Goal: Book appointment/travel/reservation

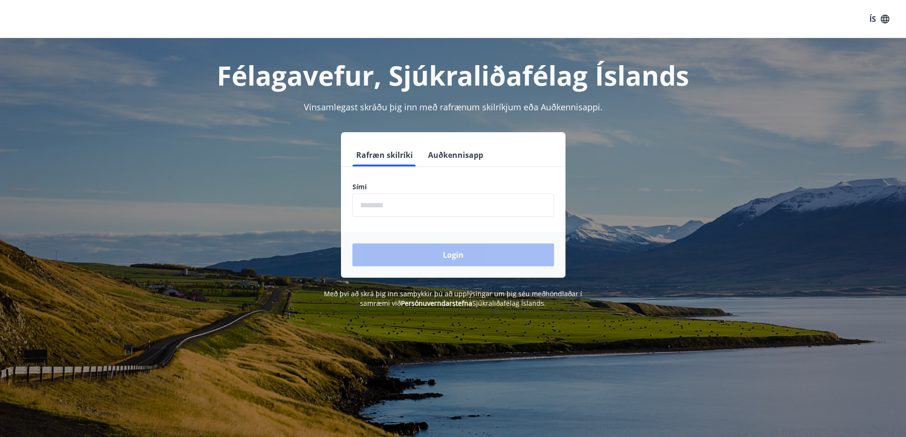
click at [440, 209] on input "phone" at bounding box center [453, 204] width 202 height 23
type input "********"
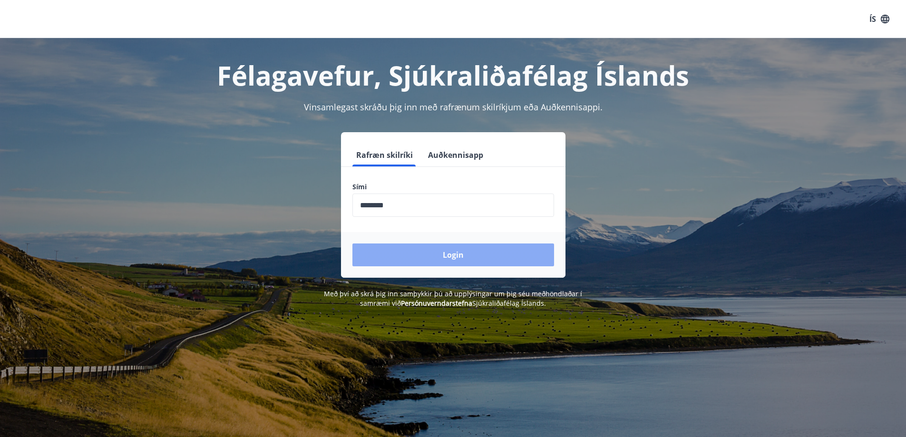
click at [435, 261] on button "Login" at bounding box center [453, 254] width 202 height 23
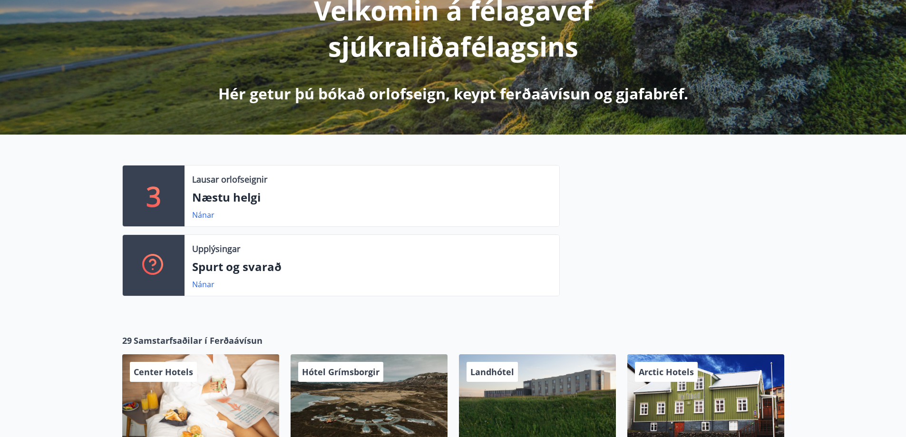
scroll to position [143, 0]
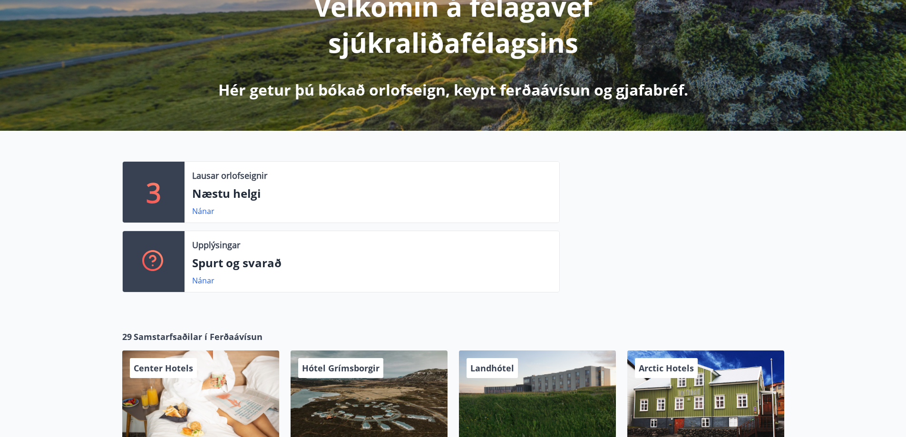
click at [238, 195] on p "Næstu helgi" at bounding box center [371, 193] width 359 height 16
click at [206, 213] on link "Nánar" at bounding box center [203, 211] width 22 height 10
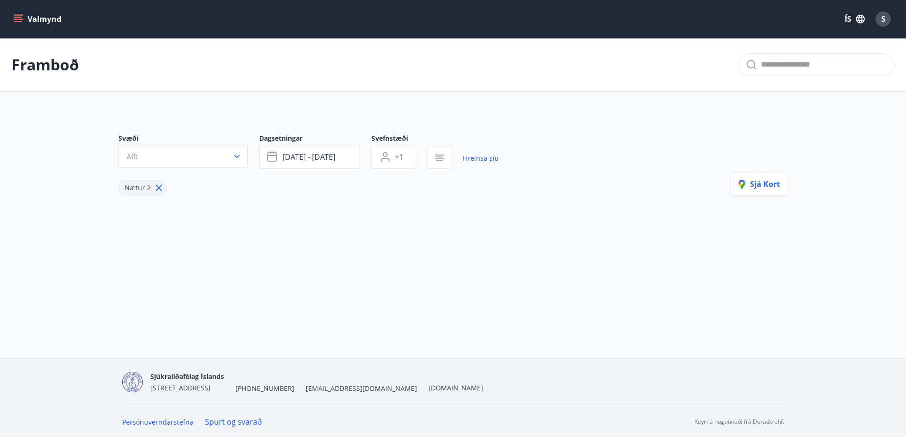
type input "*"
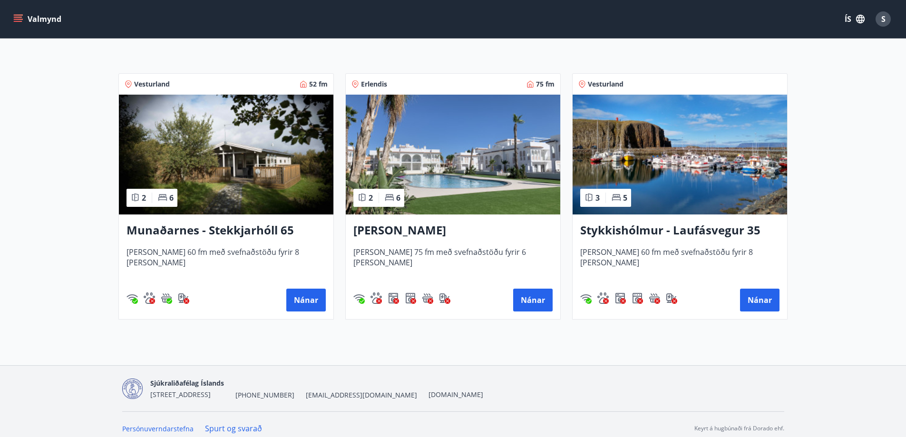
scroll to position [176, 0]
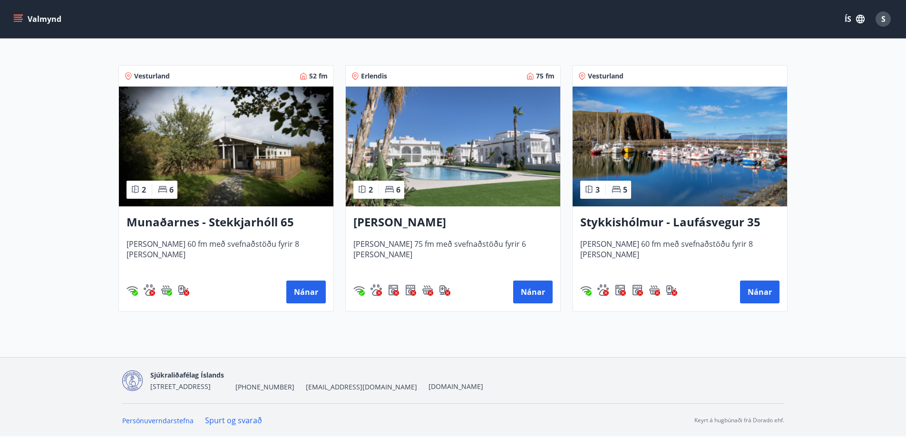
click at [174, 222] on h3 "Munaðarnes - Stekkjarhóll 65" at bounding box center [225, 222] width 199 height 17
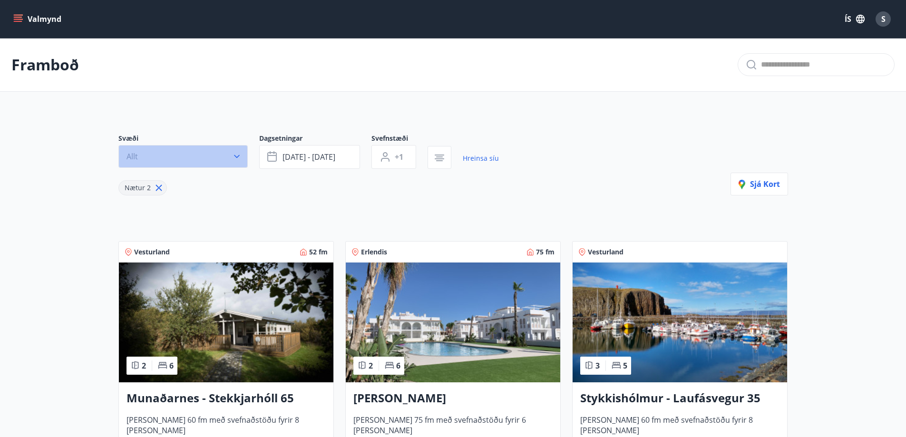
click at [157, 153] on button "Allt" at bounding box center [182, 156] width 129 height 23
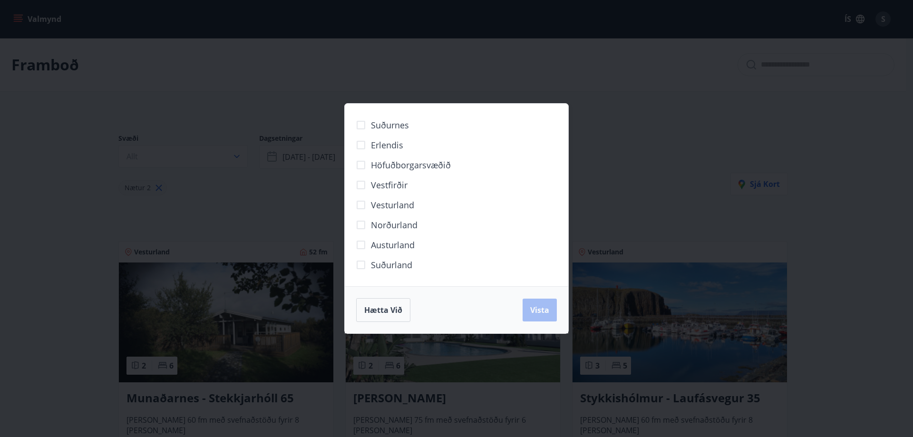
click at [87, 260] on div "Suðurnes Erlendis Höfuðborgarsvæðið [GEOGRAPHIC_DATA] [GEOGRAPHIC_DATA] [GEOGRA…" at bounding box center [456, 218] width 913 height 437
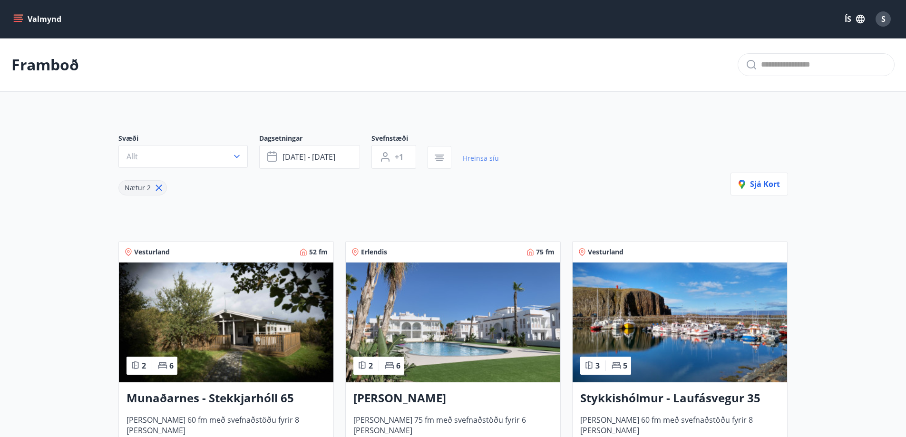
click at [486, 159] on link "Hreinsa síu" at bounding box center [481, 158] width 36 height 21
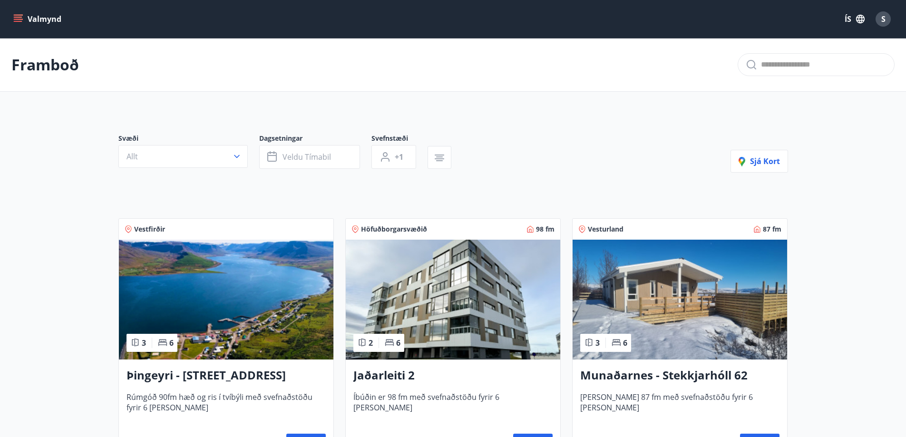
type input "*"
click at [195, 158] on button "Allt" at bounding box center [182, 156] width 129 height 23
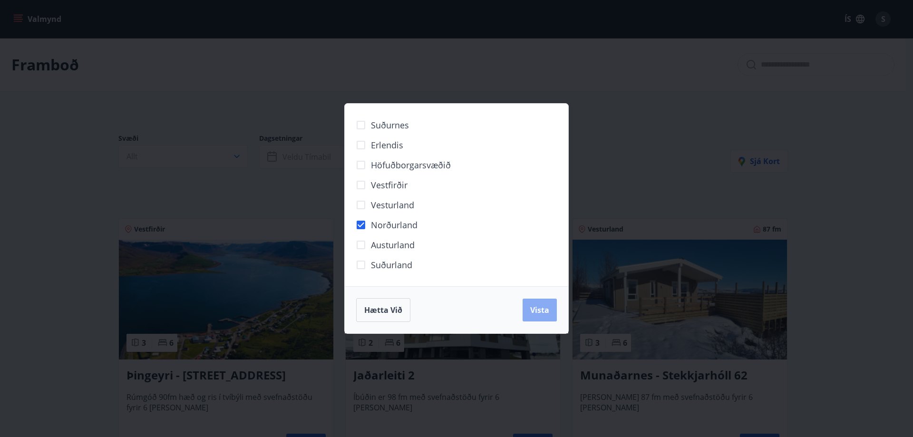
click at [532, 312] on span "Vista" at bounding box center [539, 310] width 19 height 10
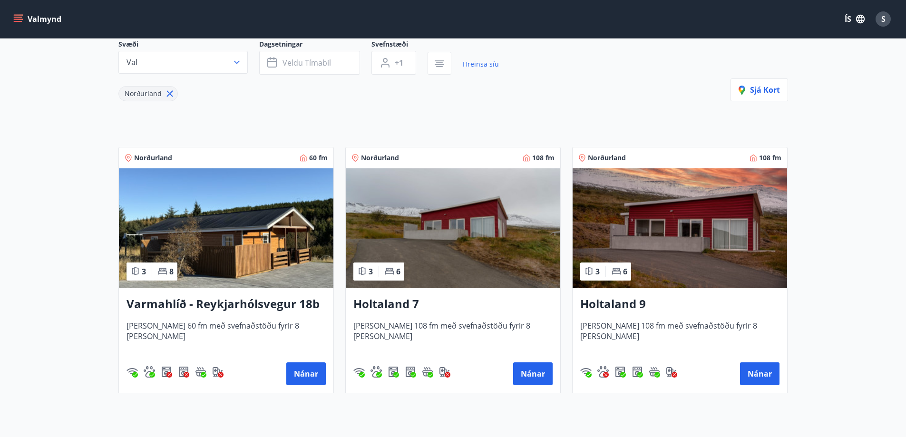
scroll to position [95, 0]
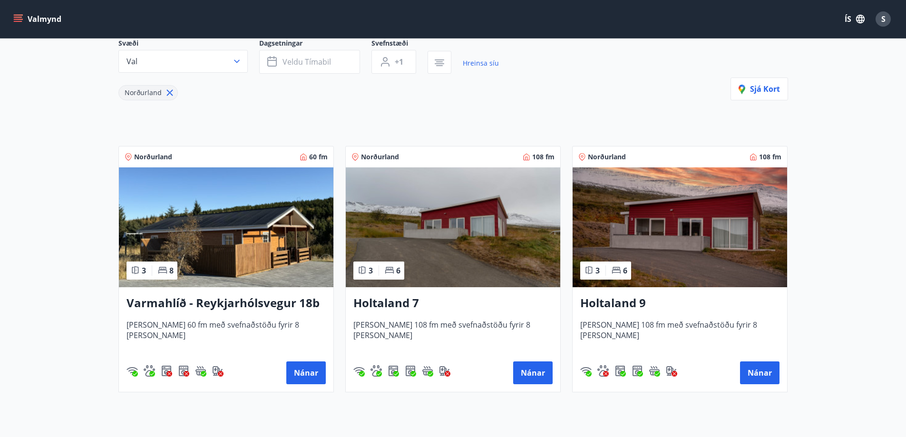
click at [607, 300] on h3 "Holtaland 9" at bounding box center [679, 303] width 199 height 17
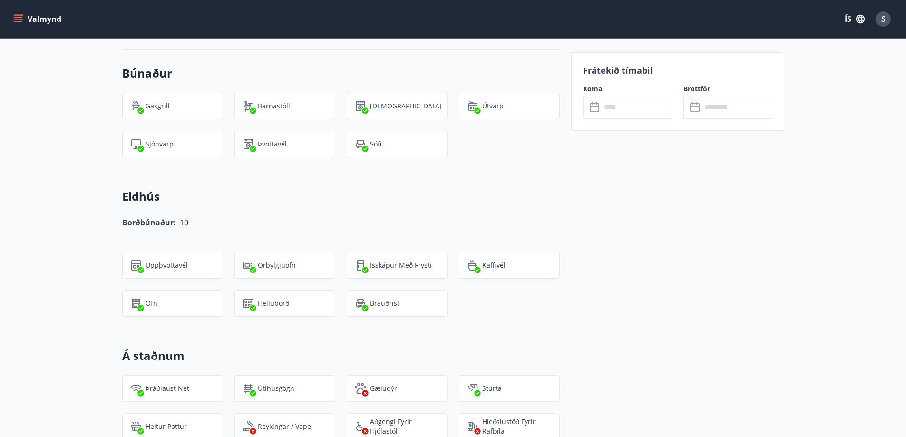
scroll to position [998, 0]
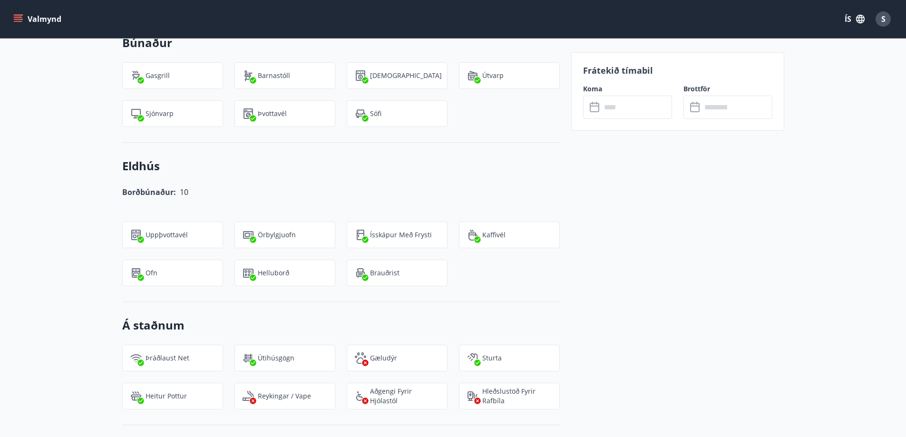
click at [646, 103] on input "text" at bounding box center [636, 107] width 71 height 23
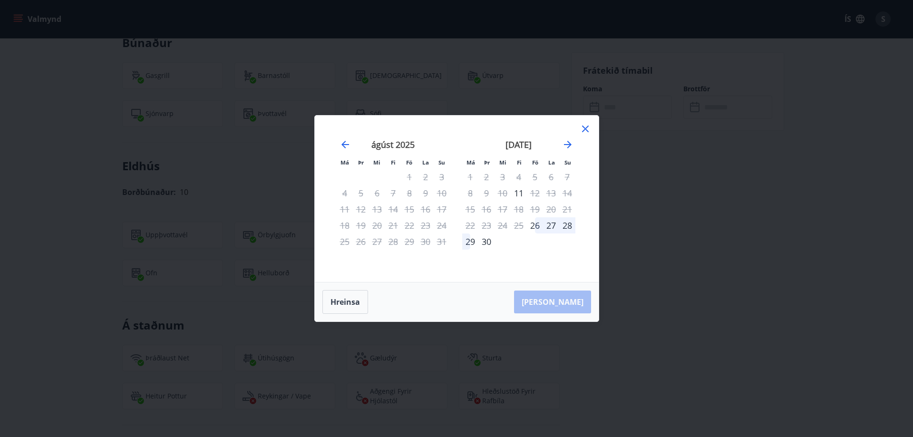
click at [585, 128] on icon at bounding box center [585, 129] width 7 height 7
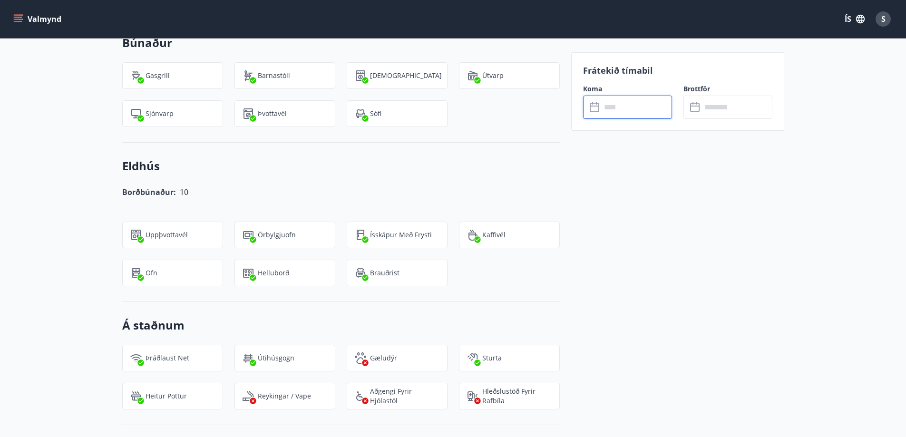
scroll to position [1, 0]
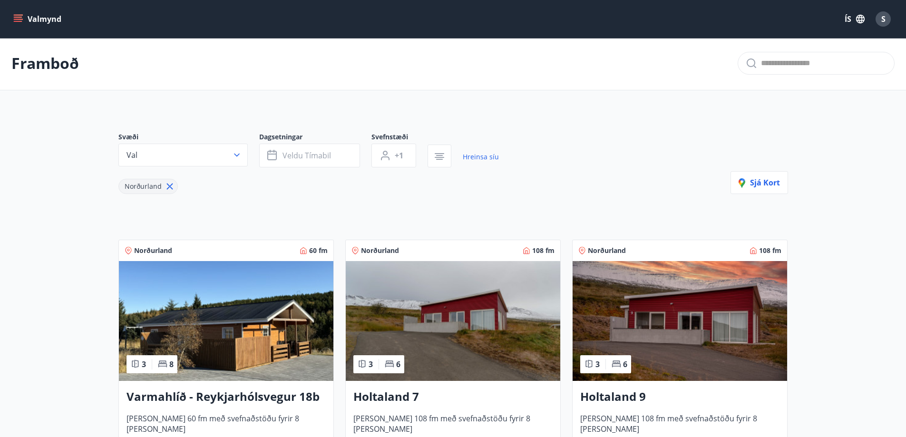
click at [389, 393] on h3 "Holtaland 7" at bounding box center [452, 396] width 199 height 17
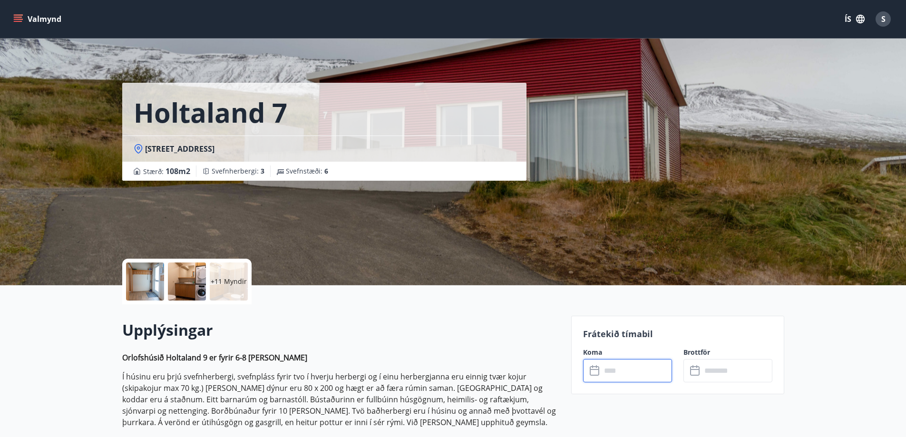
click at [617, 377] on input "text" at bounding box center [636, 370] width 71 height 23
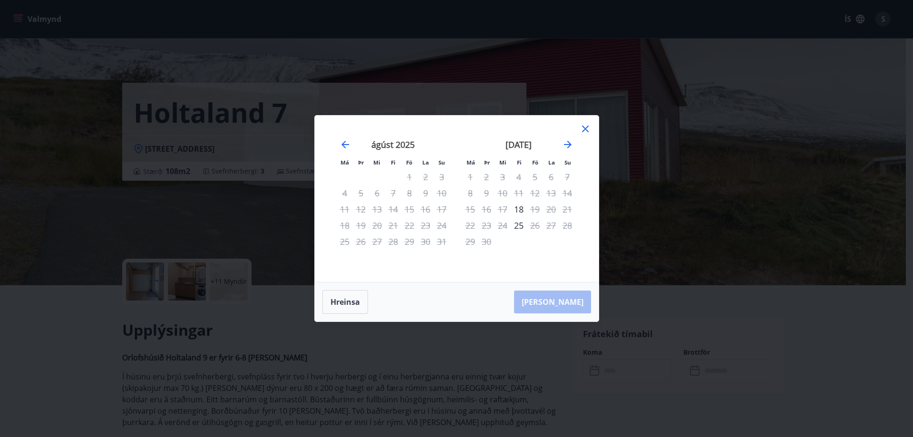
click at [581, 126] on icon at bounding box center [585, 128] width 11 height 11
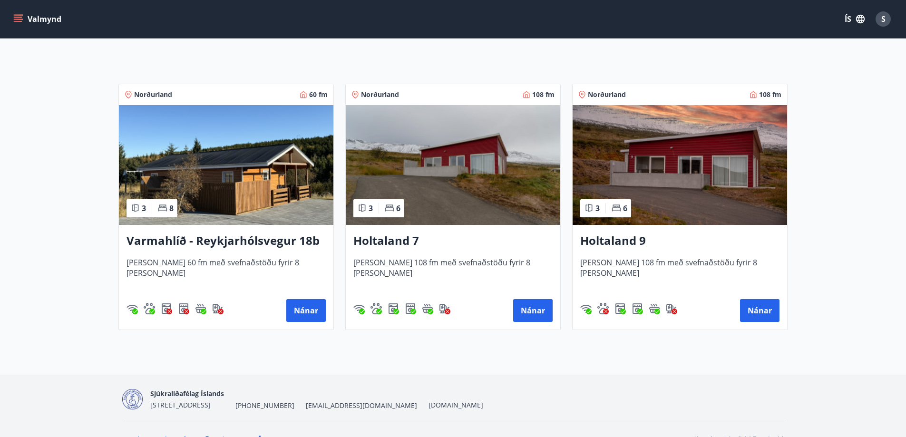
scroll to position [176, 0]
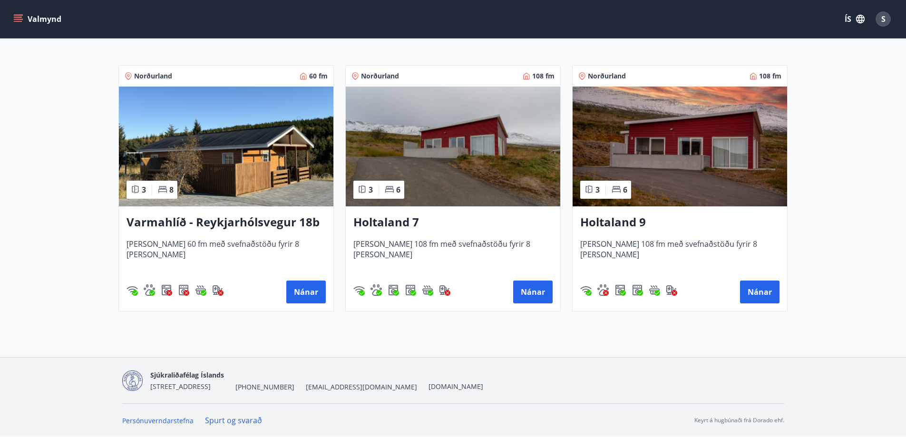
click at [198, 218] on h3 "Varmahlíð - Reykjarhólsvegur 18b" at bounding box center [225, 222] width 199 height 17
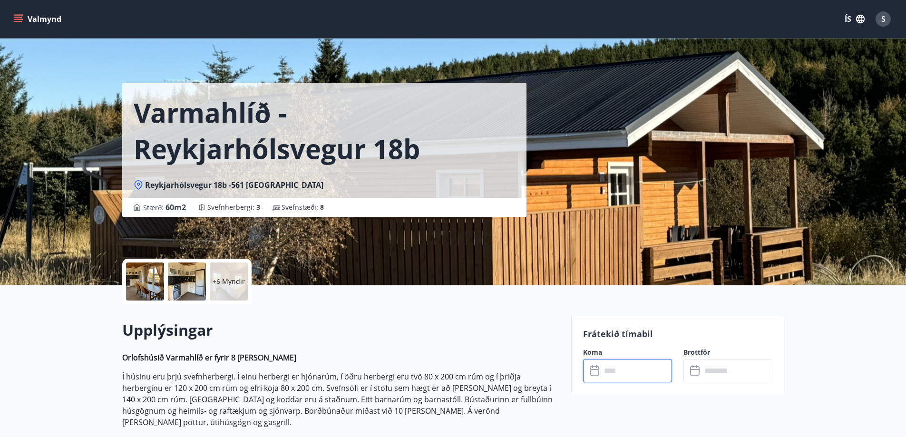
click at [630, 371] on input "text" at bounding box center [636, 370] width 71 height 23
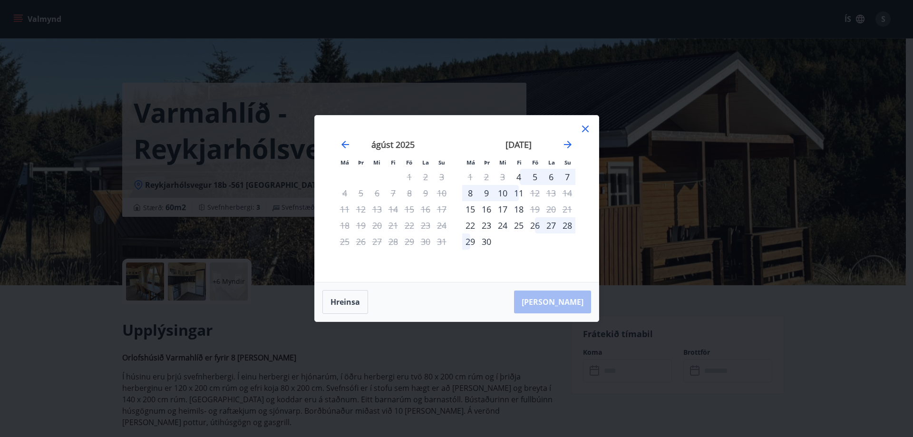
click at [583, 130] on icon at bounding box center [585, 128] width 11 height 11
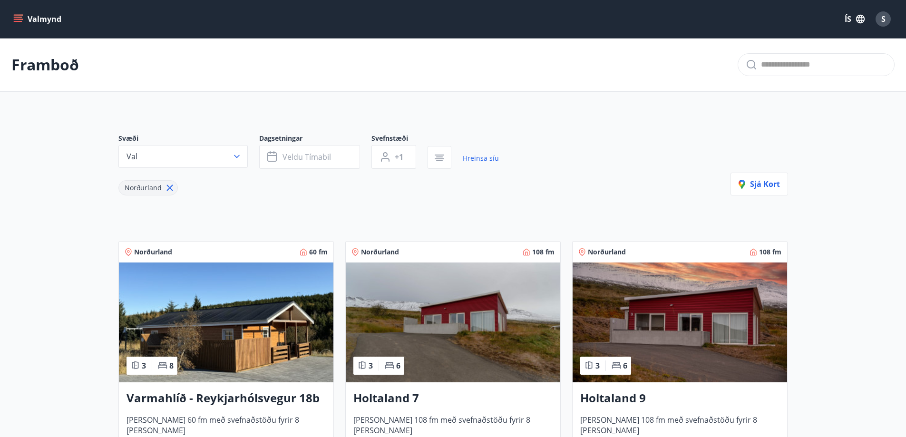
click at [171, 187] on icon at bounding box center [169, 188] width 10 height 10
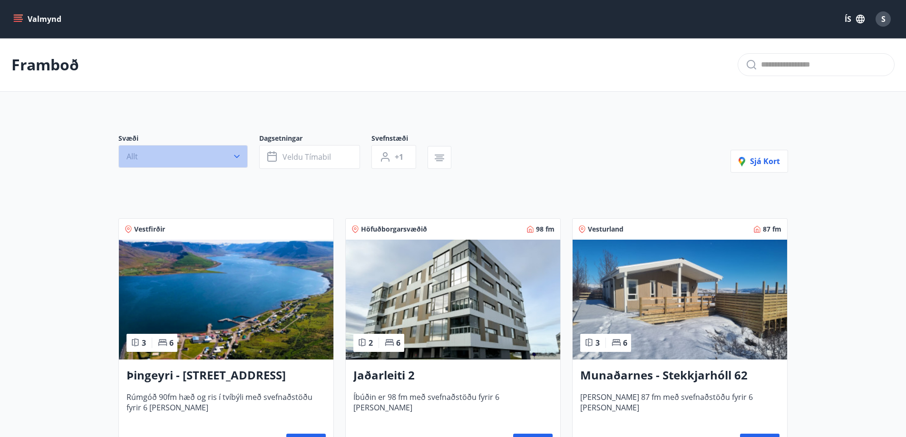
click at [236, 153] on icon "button" at bounding box center [237, 157] width 10 height 10
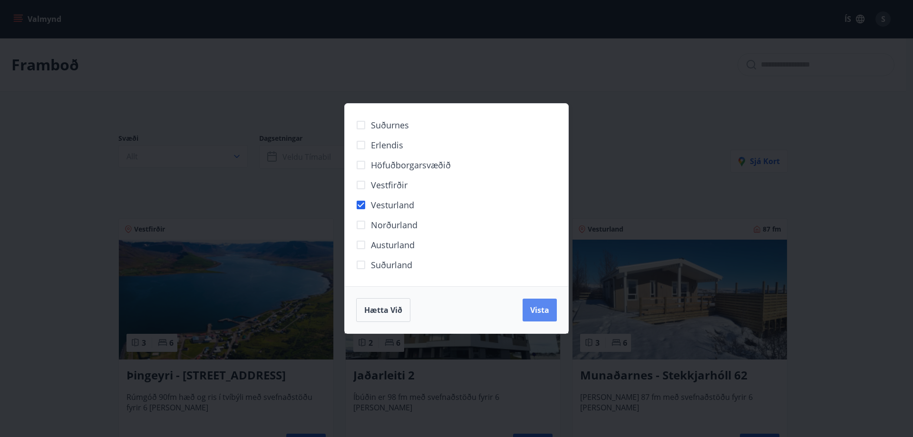
click at [547, 307] on span "Vista" at bounding box center [539, 310] width 19 height 10
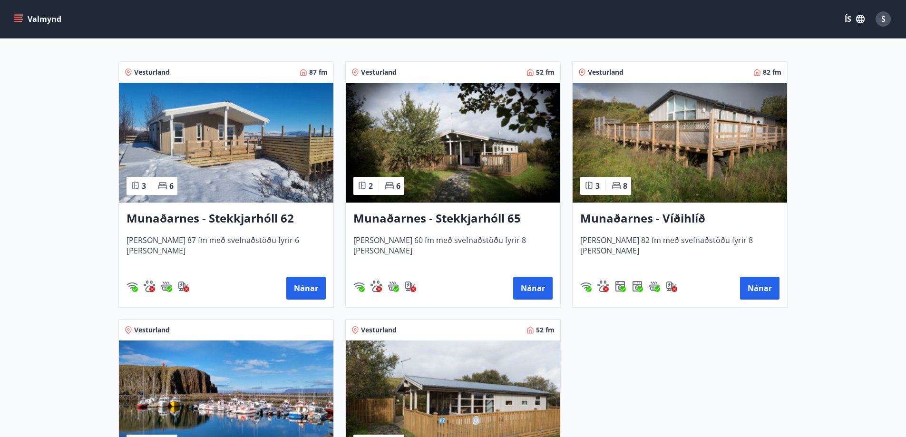
scroll to position [380, 0]
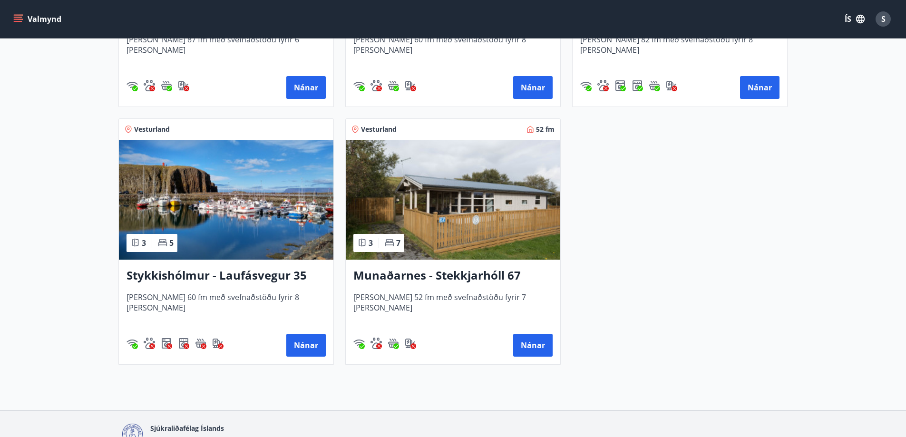
click at [444, 274] on h3 "Munaðarnes - Stekkjarhóll 67" at bounding box center [452, 275] width 199 height 17
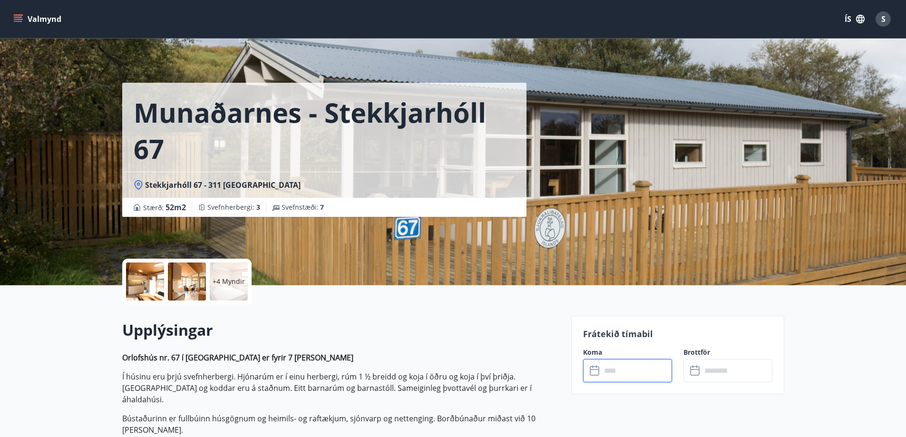
click at [631, 373] on input "text" at bounding box center [636, 370] width 71 height 23
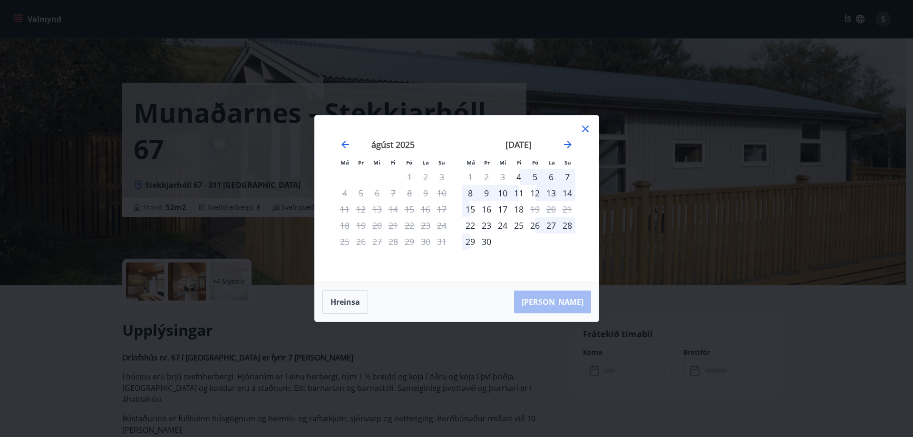
click at [585, 127] on icon at bounding box center [585, 128] width 11 height 11
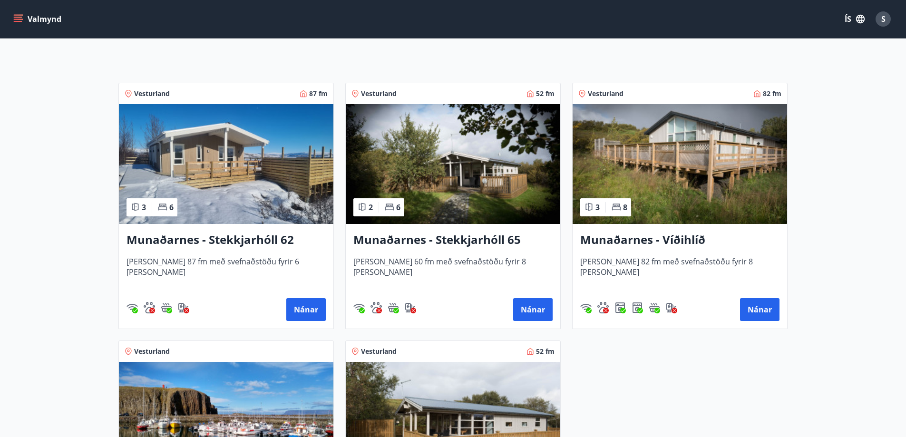
scroll to position [190, 0]
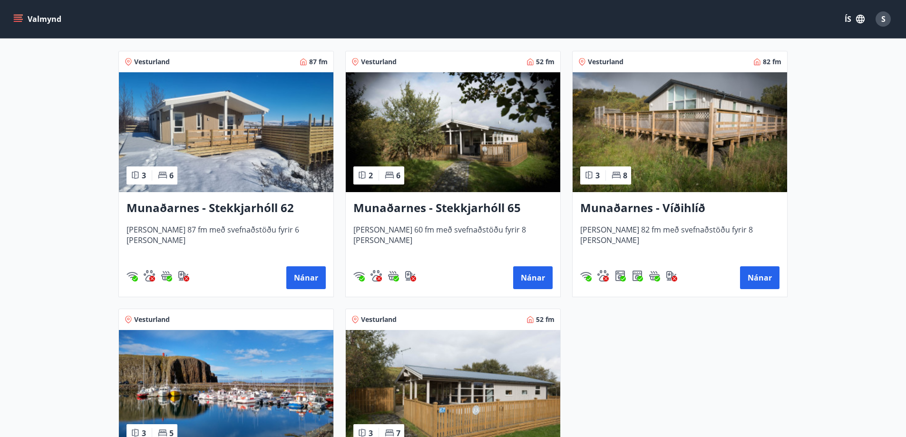
click at [656, 211] on h3 "Munaðarnes - Víðihlíð" at bounding box center [679, 208] width 199 height 17
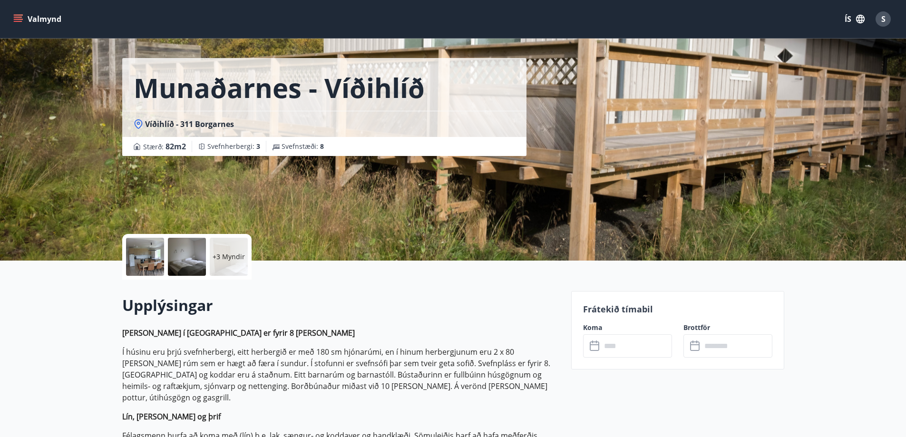
scroll to position [48, 0]
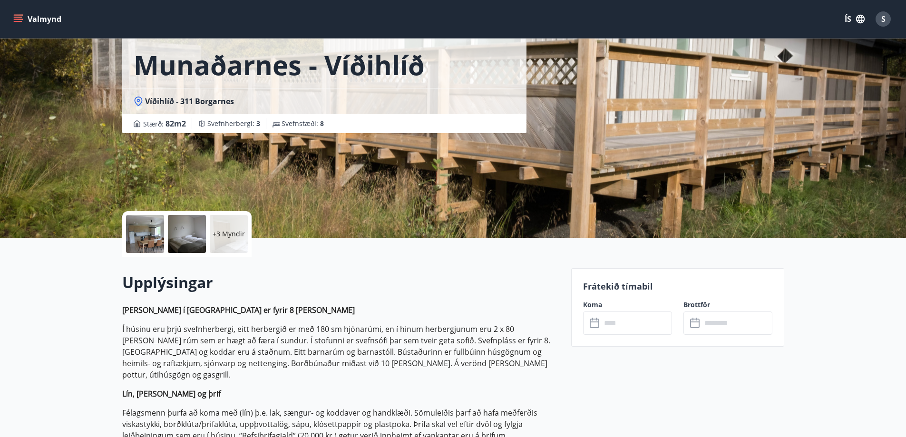
click at [611, 325] on input "text" at bounding box center [636, 322] width 71 height 23
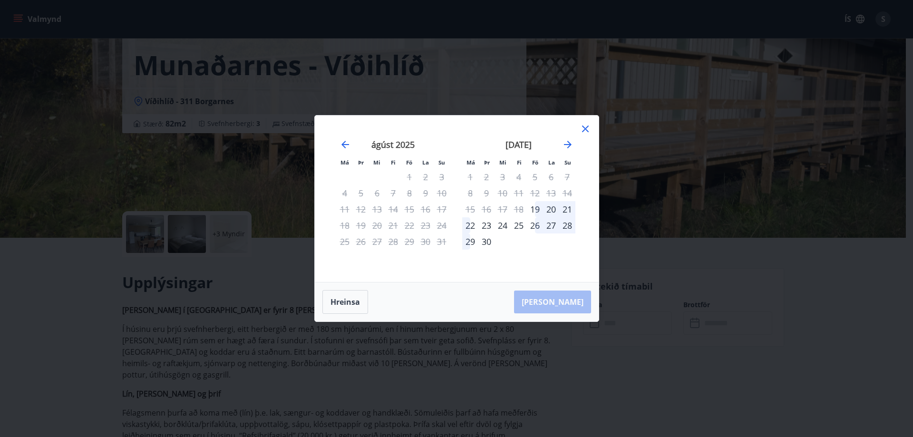
click at [585, 130] on icon at bounding box center [585, 128] width 11 height 11
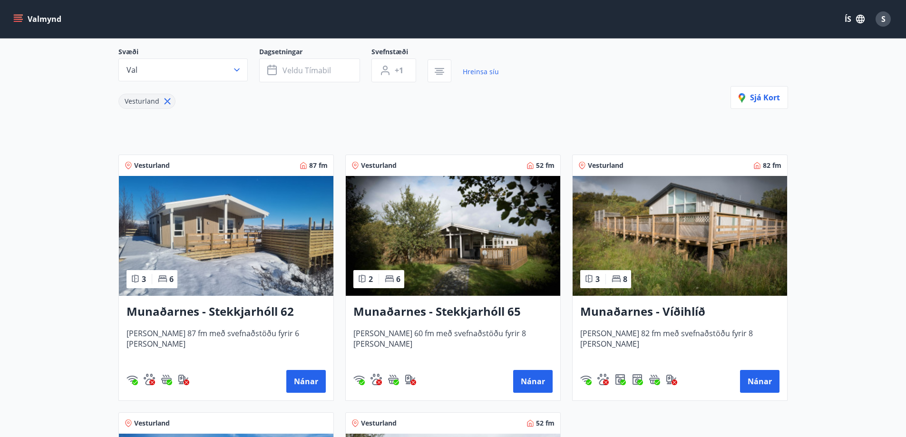
scroll to position [95, 0]
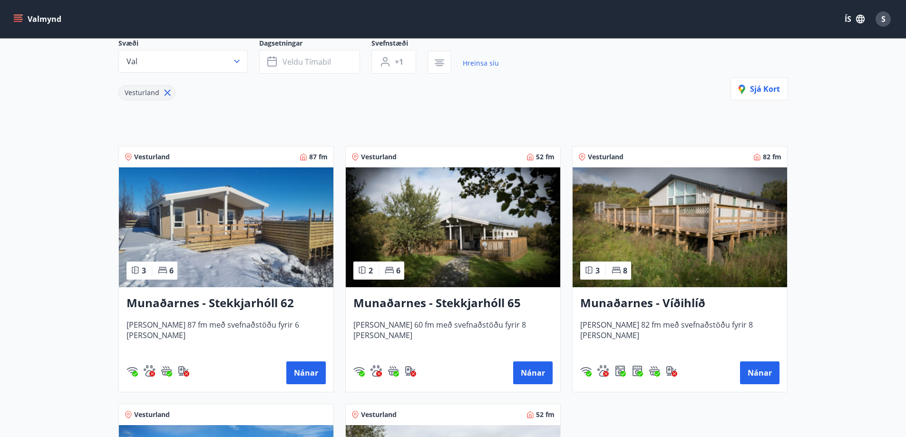
click at [412, 301] on h3 "Munaðarnes - Stekkjarhóll 65" at bounding box center [452, 303] width 199 height 17
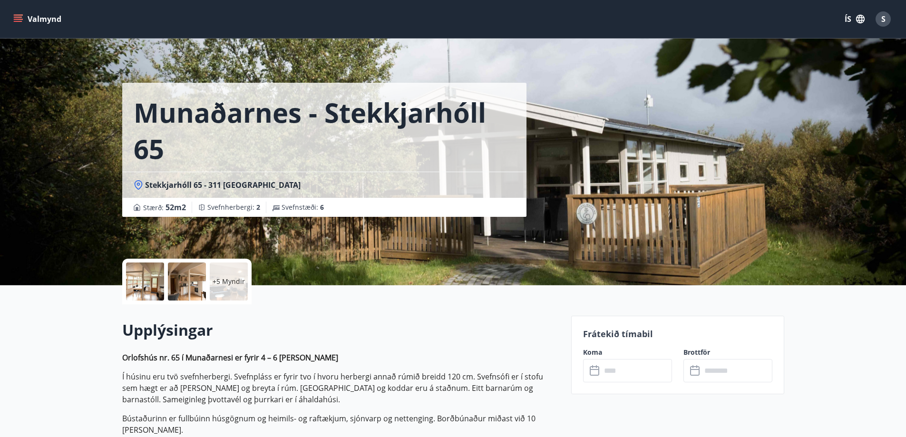
click at [627, 369] on input "text" at bounding box center [636, 370] width 71 height 23
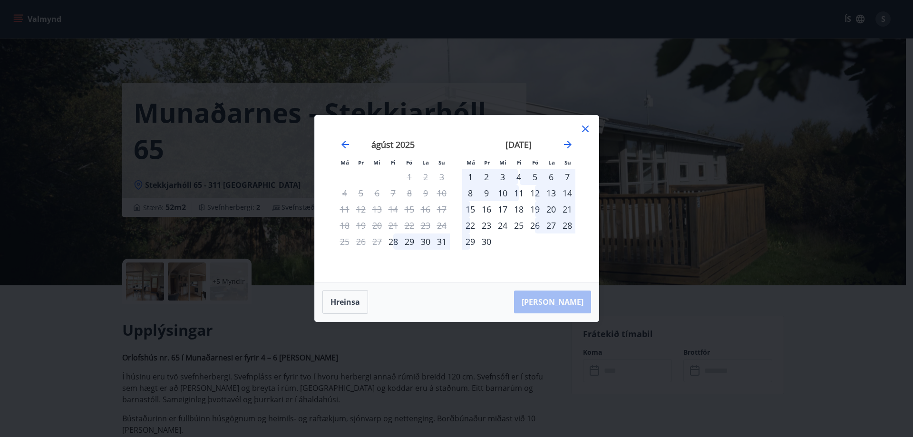
click at [584, 130] on icon at bounding box center [585, 129] width 7 height 7
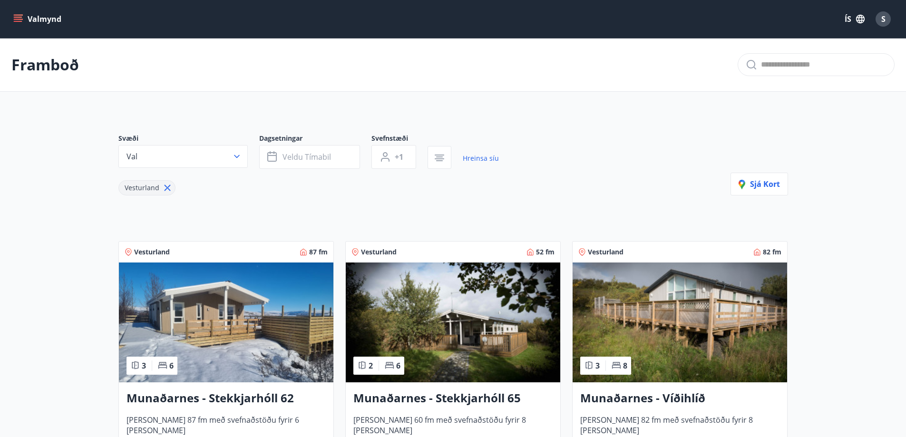
click at [215, 396] on h3 "Munaðarnes - Stekkjarhóll 62" at bounding box center [225, 398] width 199 height 17
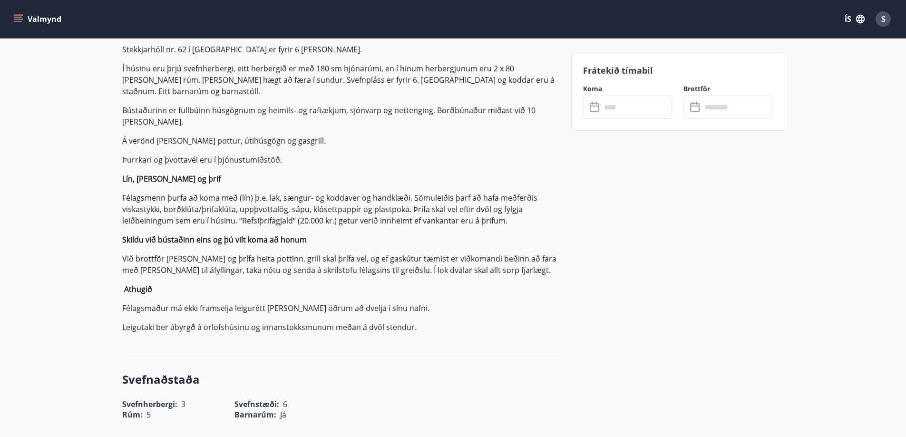
scroll to position [285, 0]
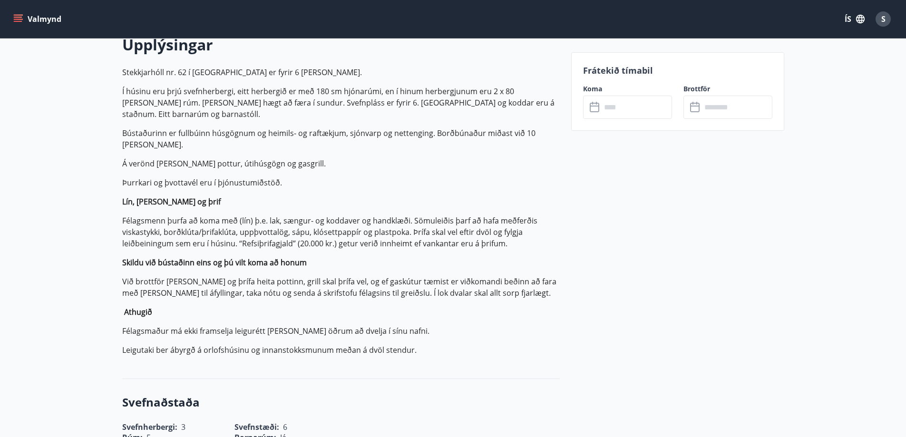
click at [646, 105] on input "text" at bounding box center [636, 107] width 71 height 23
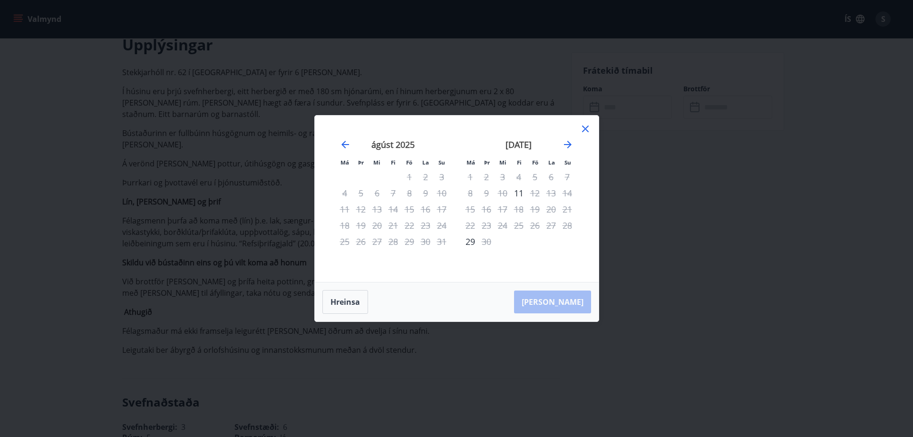
click at [585, 131] on icon at bounding box center [585, 128] width 11 height 11
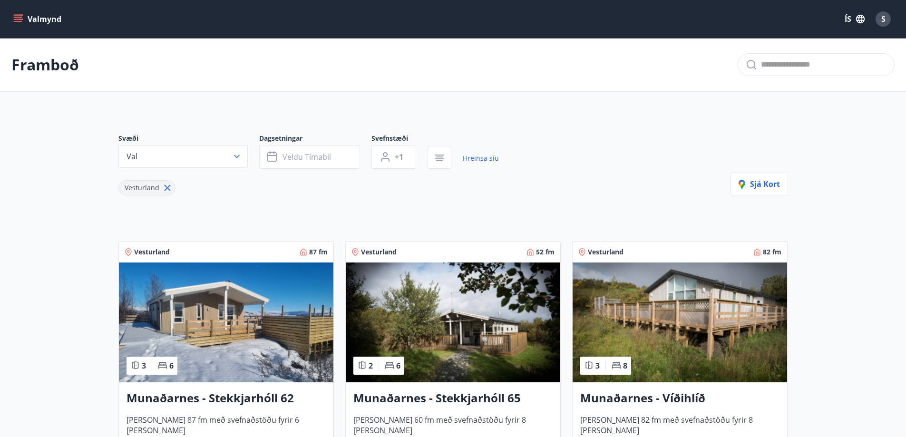
click at [428, 396] on h3 "Munaðarnes - Stekkjarhóll 65" at bounding box center [452, 398] width 199 height 17
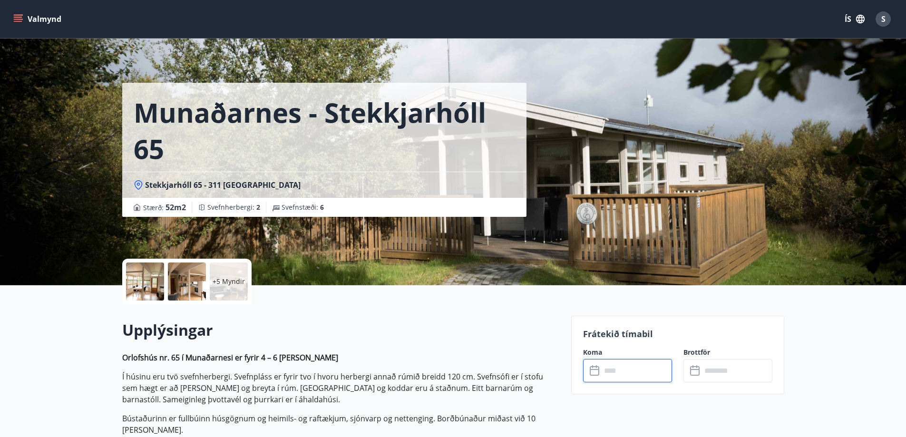
click at [607, 376] on input "text" at bounding box center [636, 370] width 71 height 23
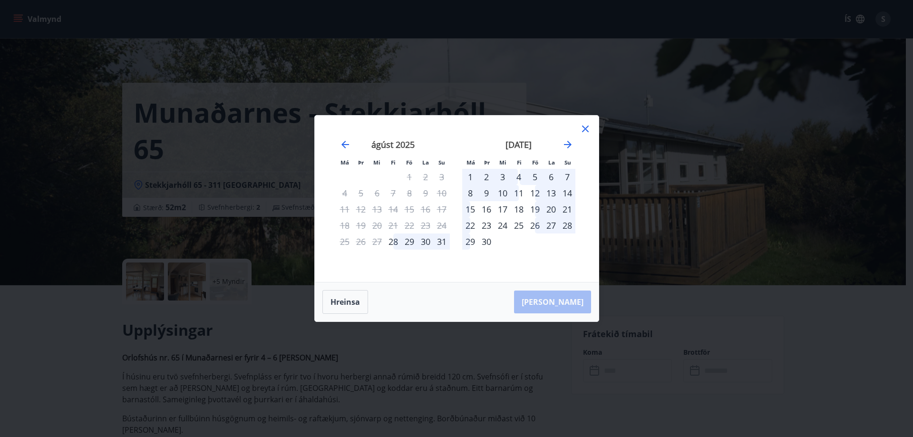
click at [585, 130] on icon at bounding box center [585, 128] width 11 height 11
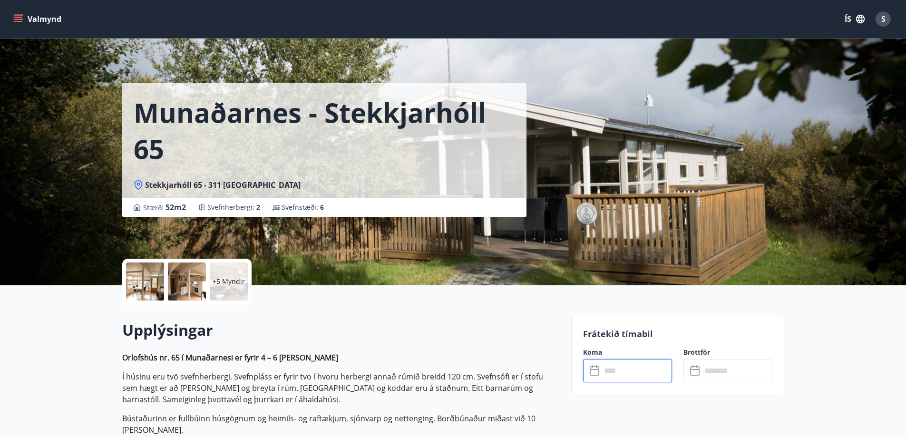
click at [879, 18] on div "S" at bounding box center [882, 18] width 15 height 15
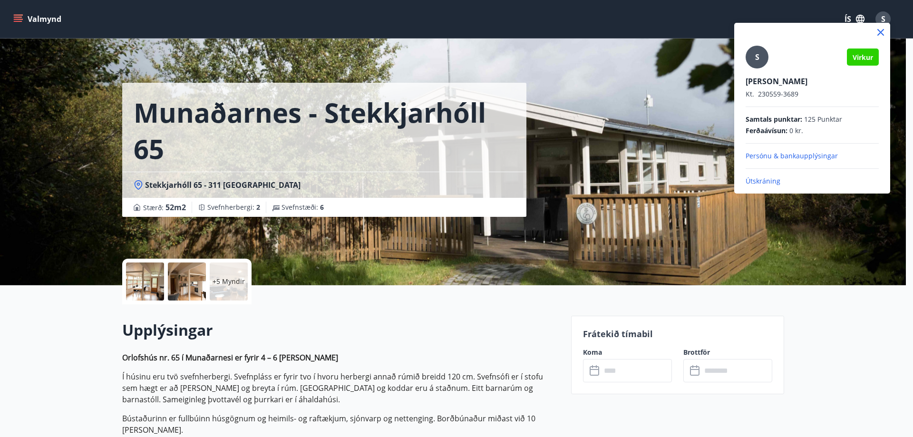
click at [753, 179] on p "Útskráning" at bounding box center [811, 181] width 133 height 10
